Goal: Task Accomplishment & Management: Manage account settings

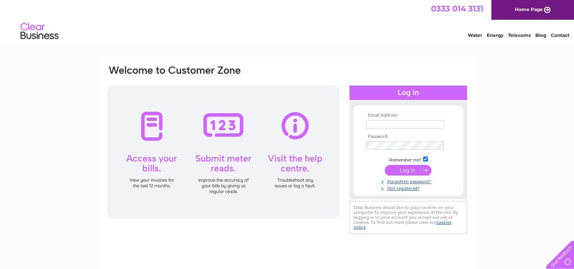
type input "[EMAIL_ADDRESS][DOMAIN_NAME]"
click at [413, 168] on input "submit" at bounding box center [408, 170] width 47 height 11
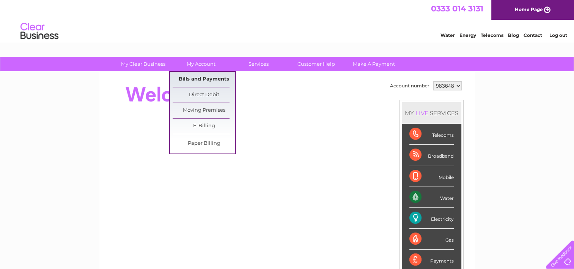
click at [204, 79] on link "Bills and Payments" at bounding box center [204, 79] width 63 height 15
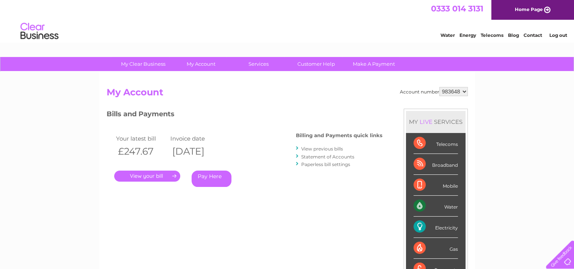
click at [145, 175] on link "." at bounding box center [147, 175] width 66 height 11
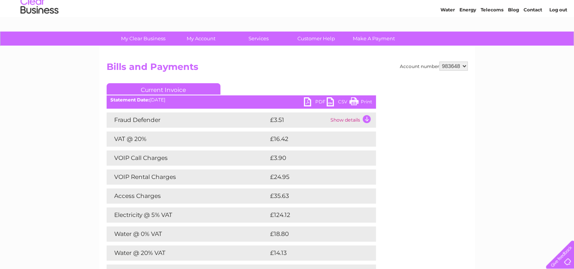
scroll to position [38, 0]
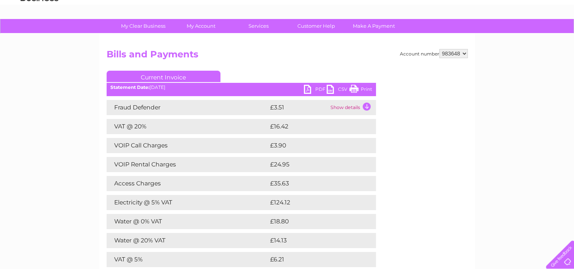
click at [366, 88] on link "Print" at bounding box center [360, 90] width 23 height 11
drag, startPoint x: 363, startPoint y: 87, endPoint x: 63, endPoint y: 227, distance: 331.3
click at [363, 87] on link "Print" at bounding box center [360, 90] width 23 height 11
